Goal: Information Seeking & Learning: Learn about a topic

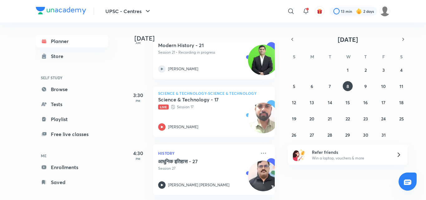
scroll to position [113, 0]
click at [215, 114] on div "Science & Technology - 17 Live Session 17 Mohammad Burhanuddin" at bounding box center [207, 113] width 98 height 34
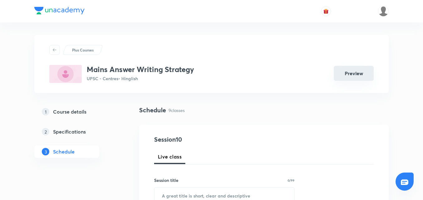
click at [341, 69] on button "Preview" at bounding box center [354, 73] width 40 height 15
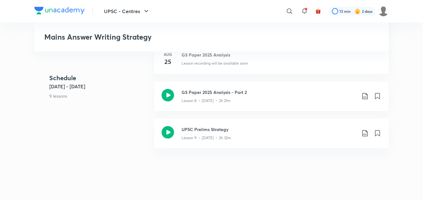
scroll to position [468, 0]
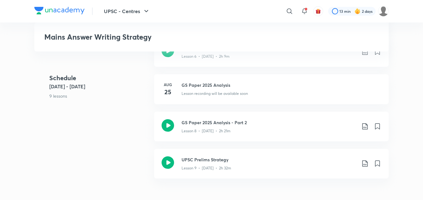
click at [140, 40] on h3 "Mains Answer Writing Strategy" at bounding box center [166, 36] width 244 height 9
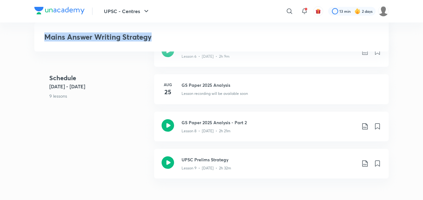
click at [140, 40] on h3 "Mains Answer Writing Strategy" at bounding box center [166, 36] width 244 height 9
copy div "Mains Answer Writing Strategy"
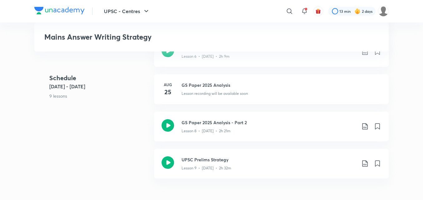
click at [138, 114] on div "Schedule [DATE] - [DATE] 9 lessons GS Paper II : Part 1 Lesson 1 • [DATE] • 2h …" at bounding box center [211, 18] width 355 height 335
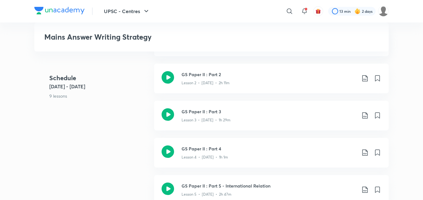
scroll to position [250, 0]
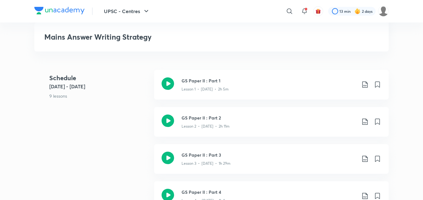
click at [54, 12] on img at bounding box center [59, 10] width 50 height 7
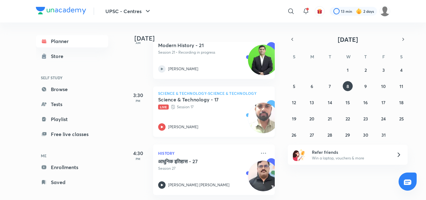
scroll to position [113, 0]
click at [212, 167] on div "आधुनिक इतिहास - 27 Session 27 Abhishek Kumar Singh" at bounding box center [207, 173] width 98 height 31
